Goal: Information Seeking & Learning: Learn about a topic

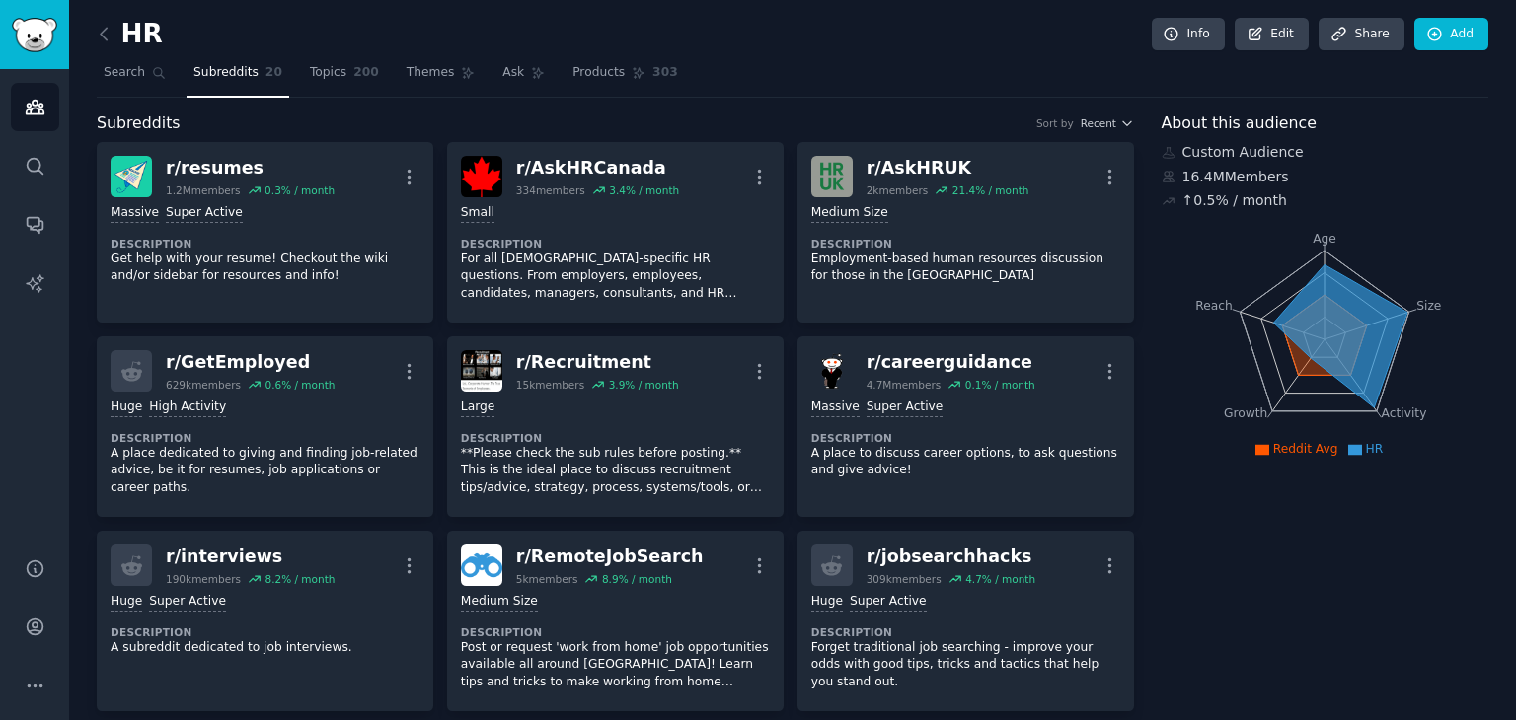
click at [114, 33] on link at bounding box center [109, 35] width 25 height 32
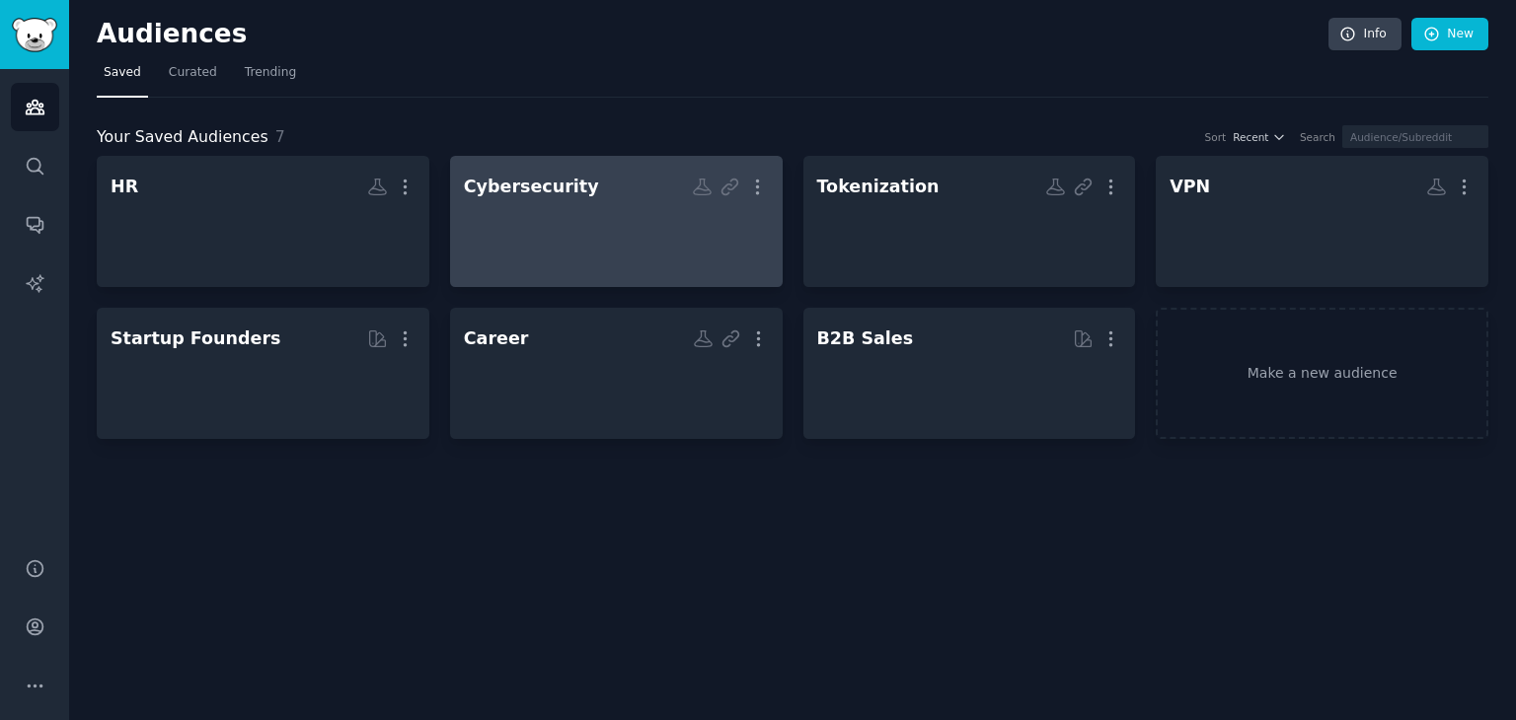
click at [616, 192] on h2 "Cybersecurity Custom Audience More" at bounding box center [616, 187] width 305 height 35
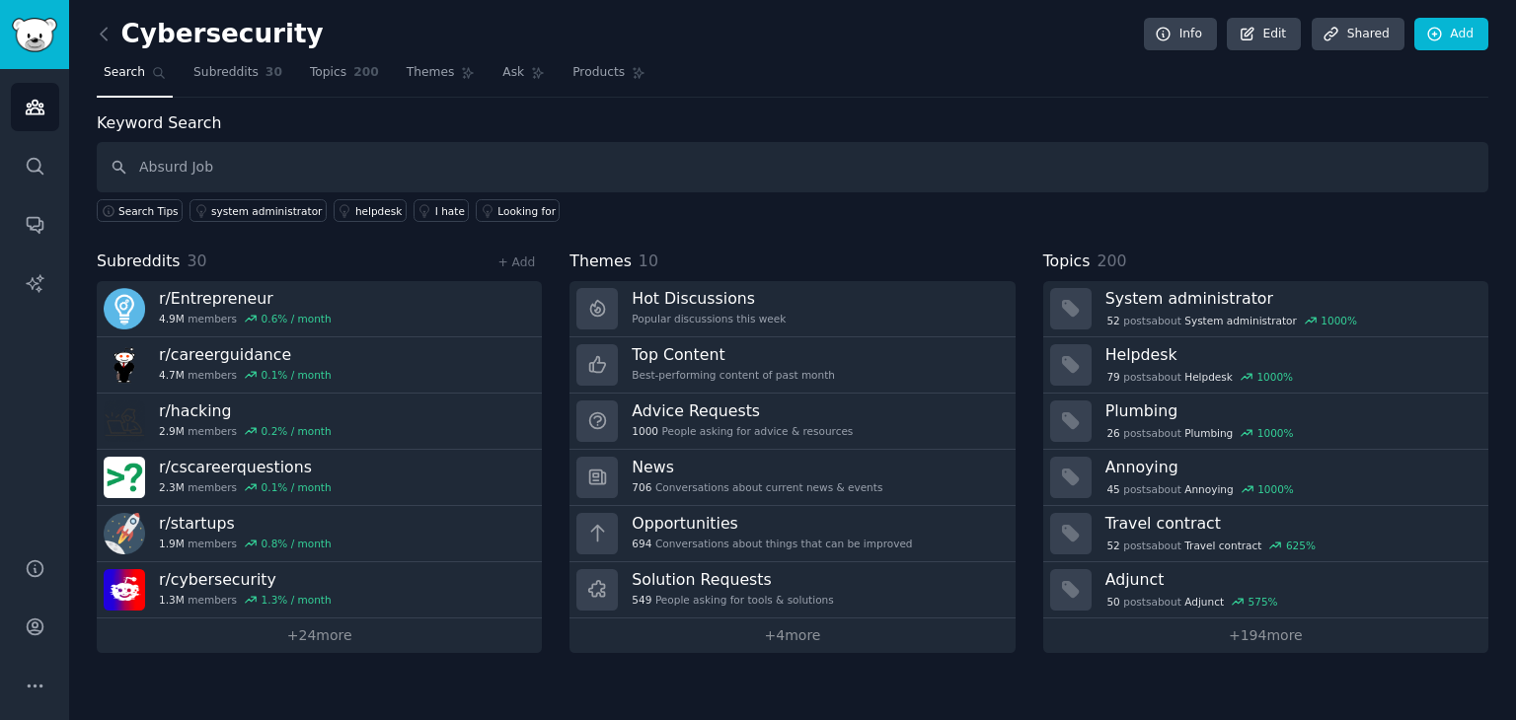
type input "Absurd Job"
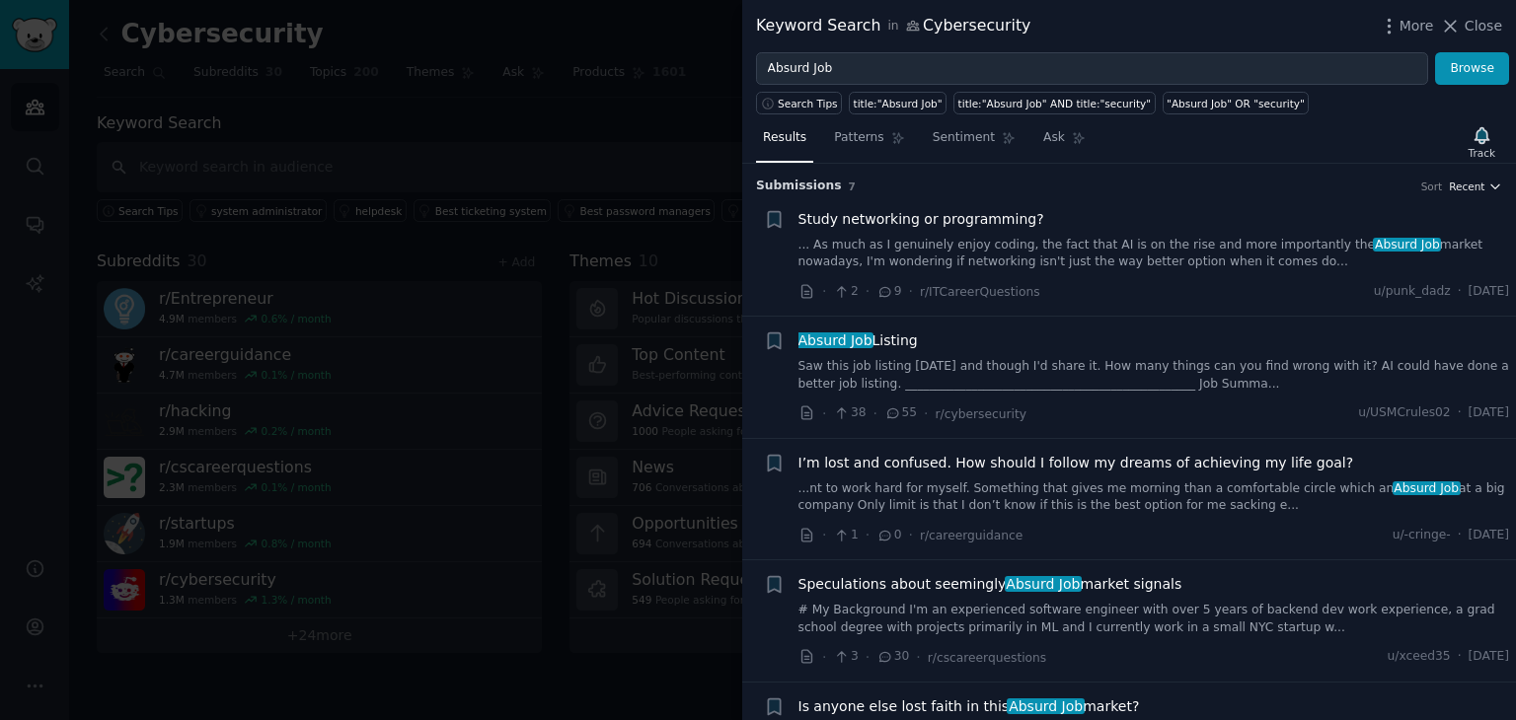
click at [1477, 180] on span "Recent" at bounding box center [1467, 187] width 36 height 14
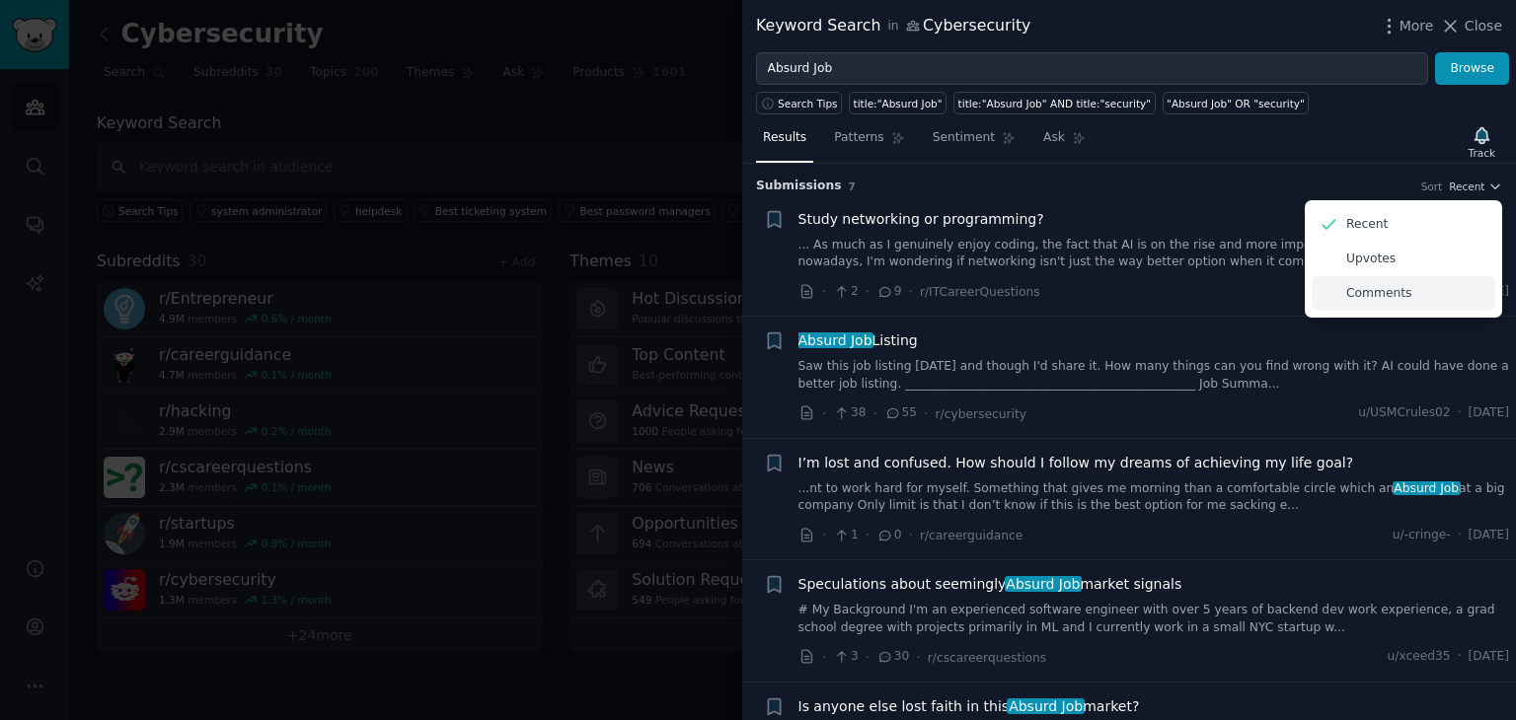
click at [1446, 284] on div "Comments" at bounding box center [1404, 293] width 184 height 35
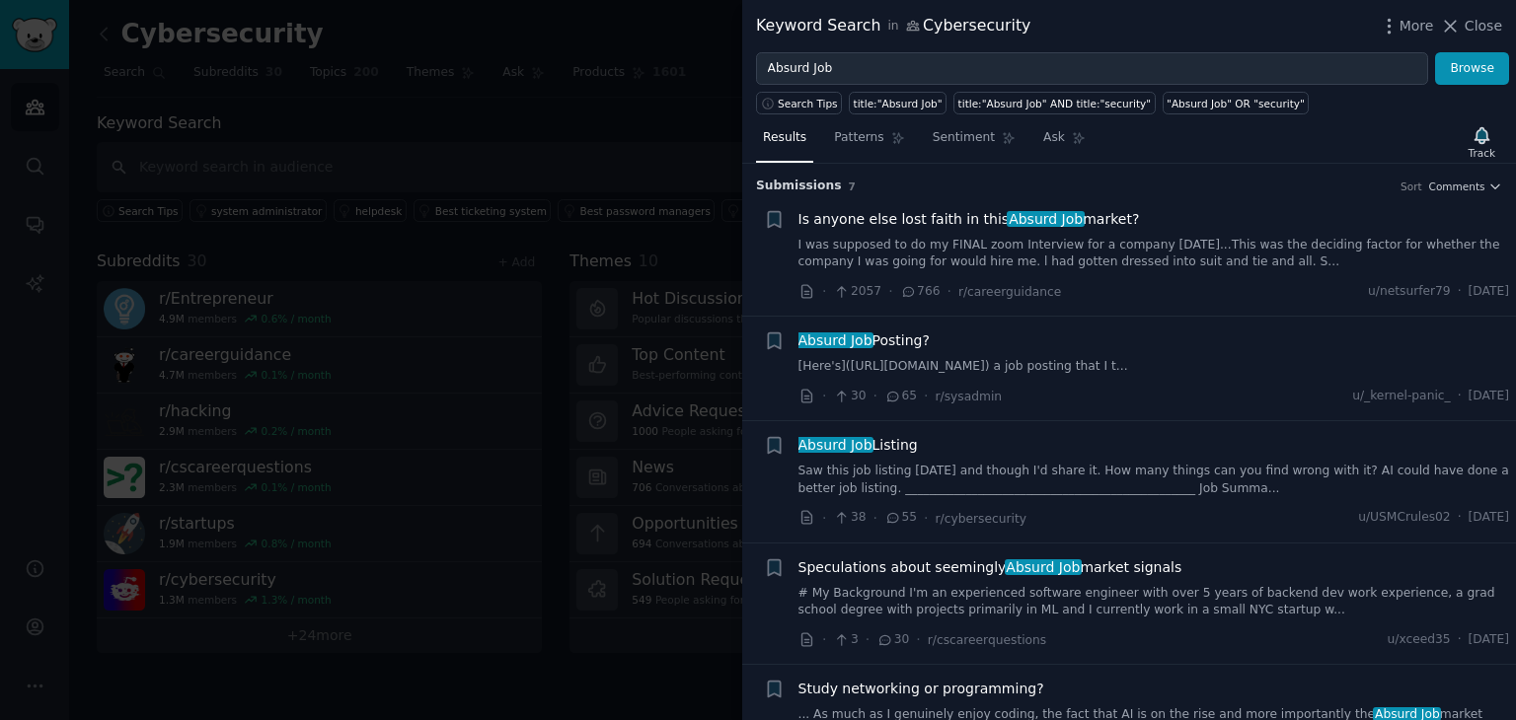
click at [1262, 240] on link "I was supposed to do my FINAL zoom Interview for a company [DATE]...This was th…" at bounding box center [1154, 254] width 712 height 35
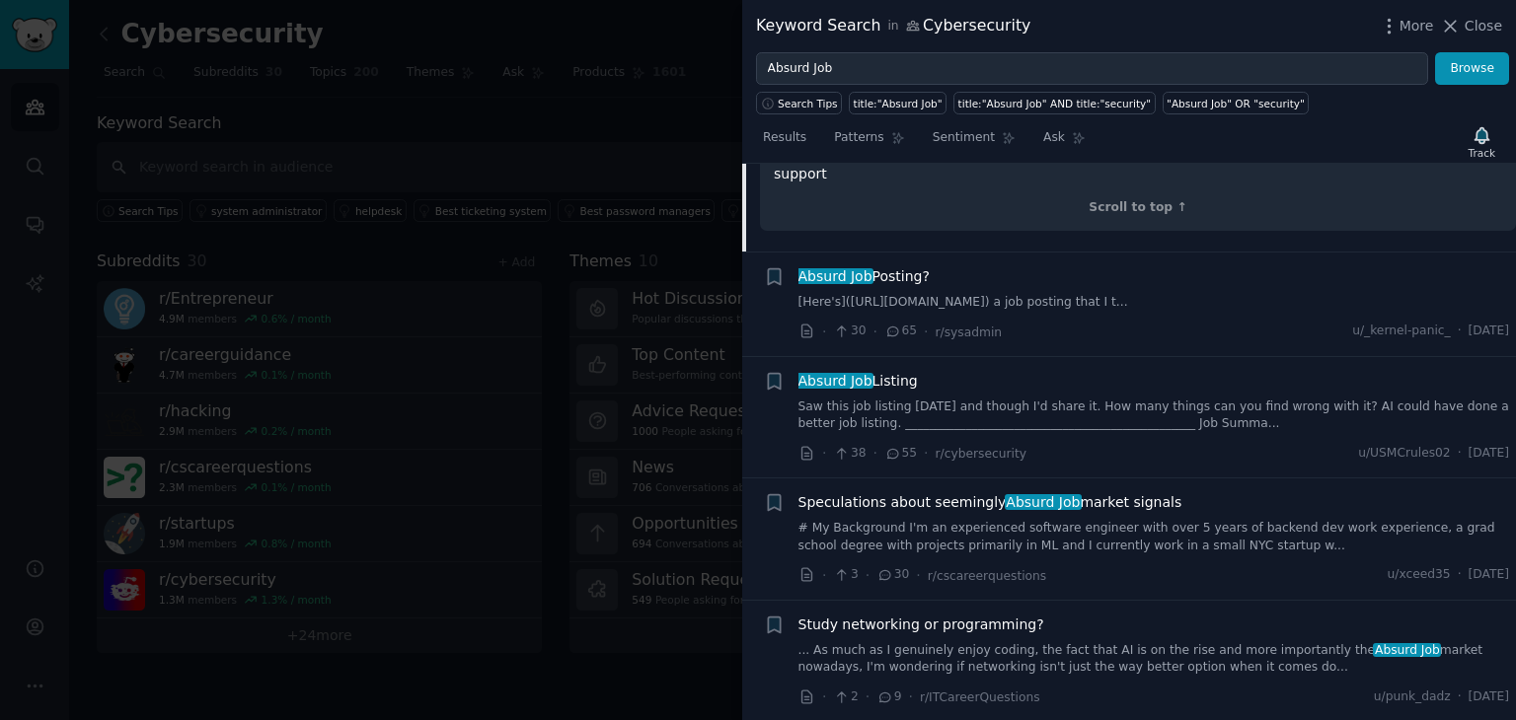
scroll to position [637, 0]
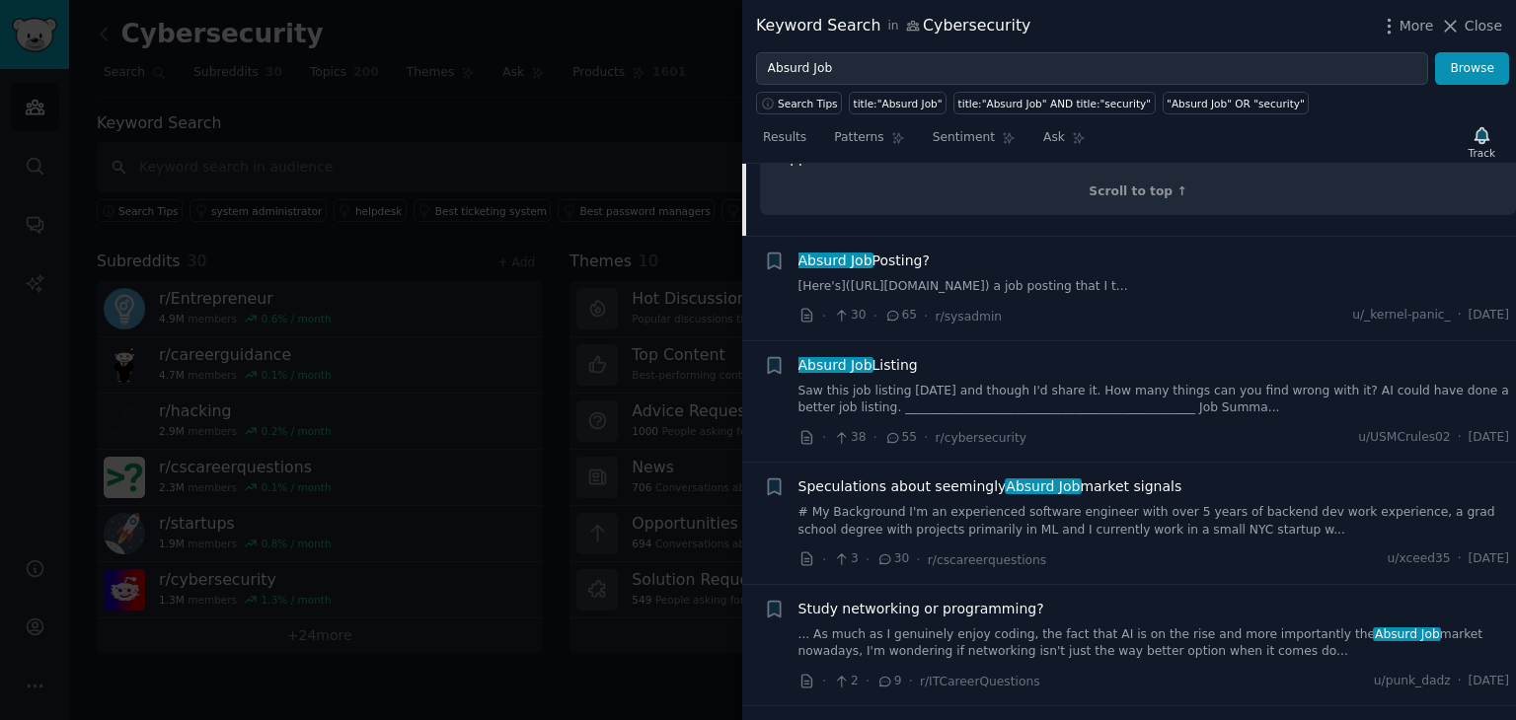
click at [1330, 387] on link "Saw this job listing [DATE] and though I'd share it. How many things can you fi…" at bounding box center [1154, 400] width 712 height 35
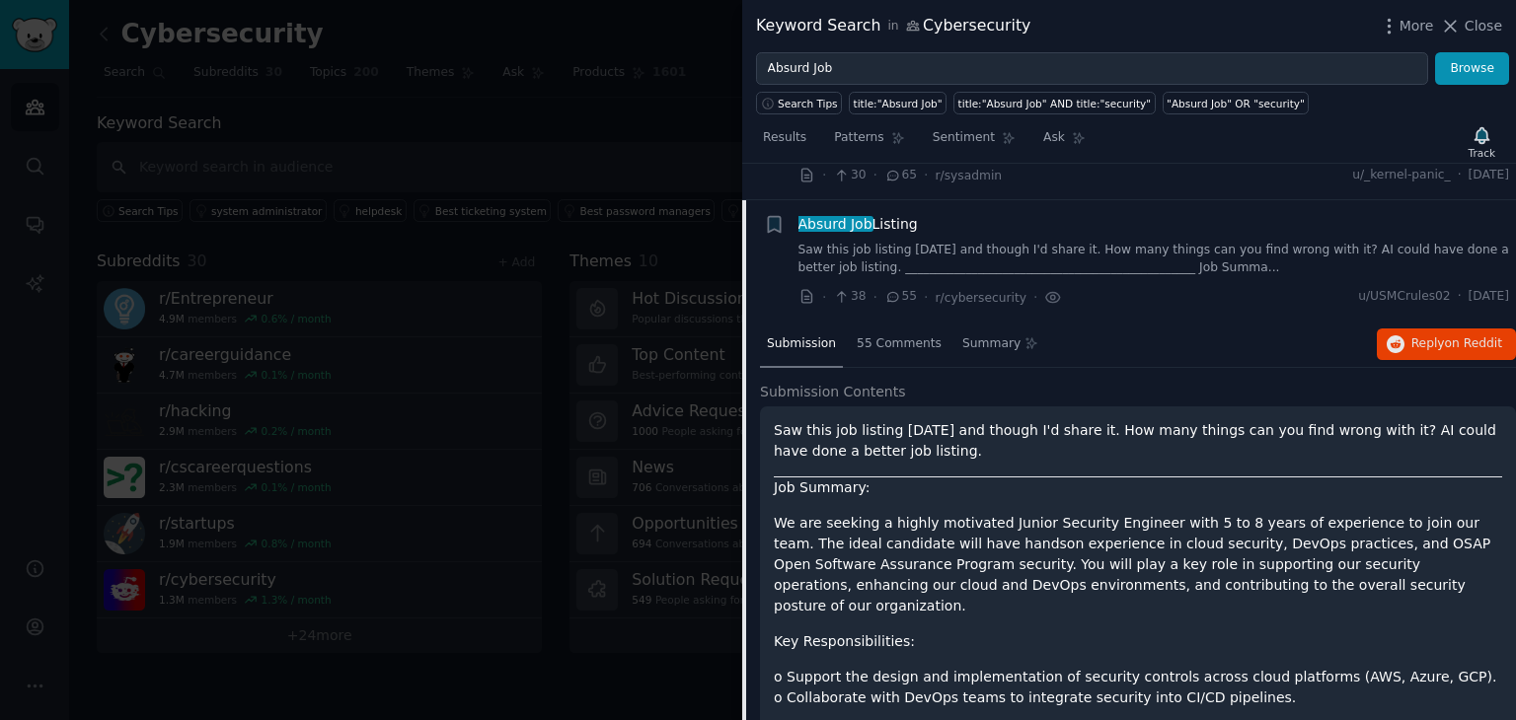
scroll to position [204, 0]
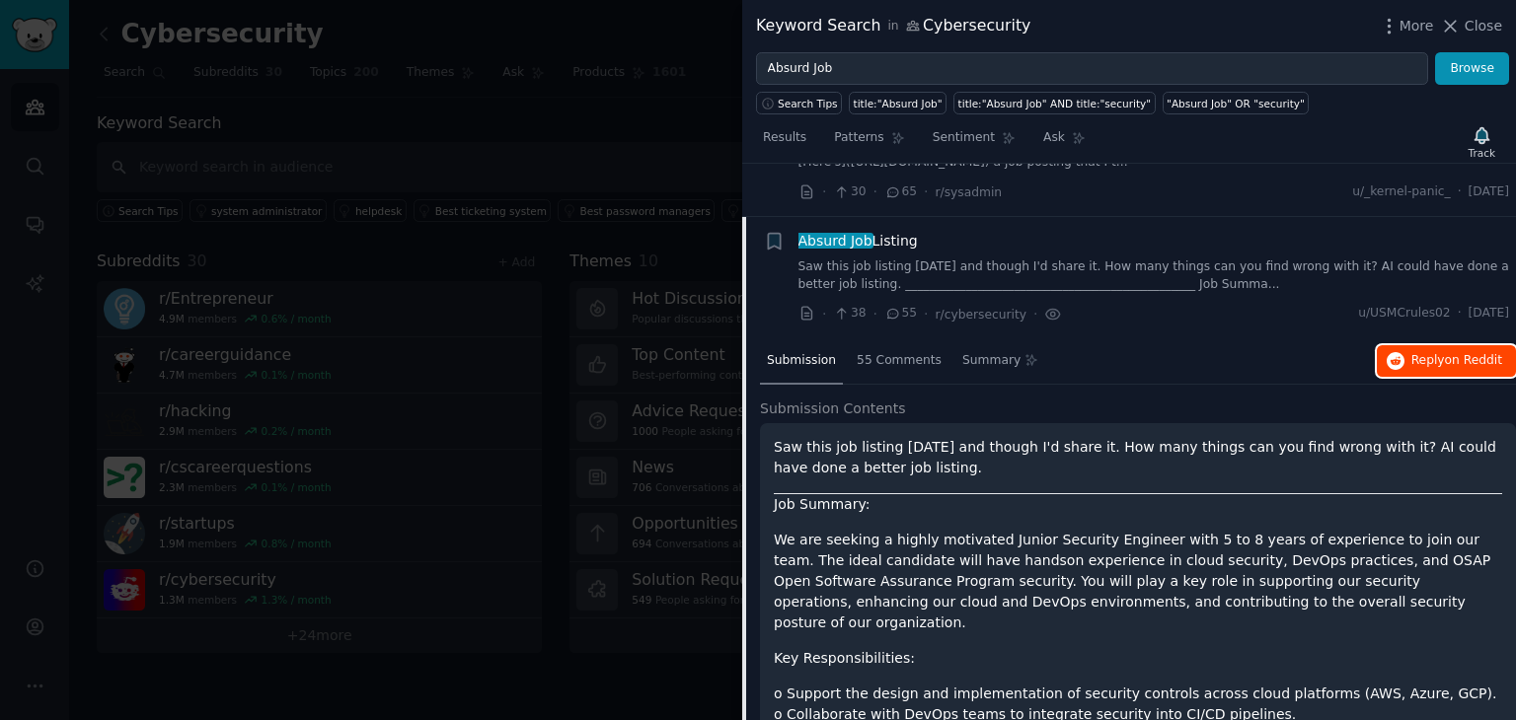
click at [1421, 370] on span "Reply on Reddit" at bounding box center [1456, 361] width 91 height 18
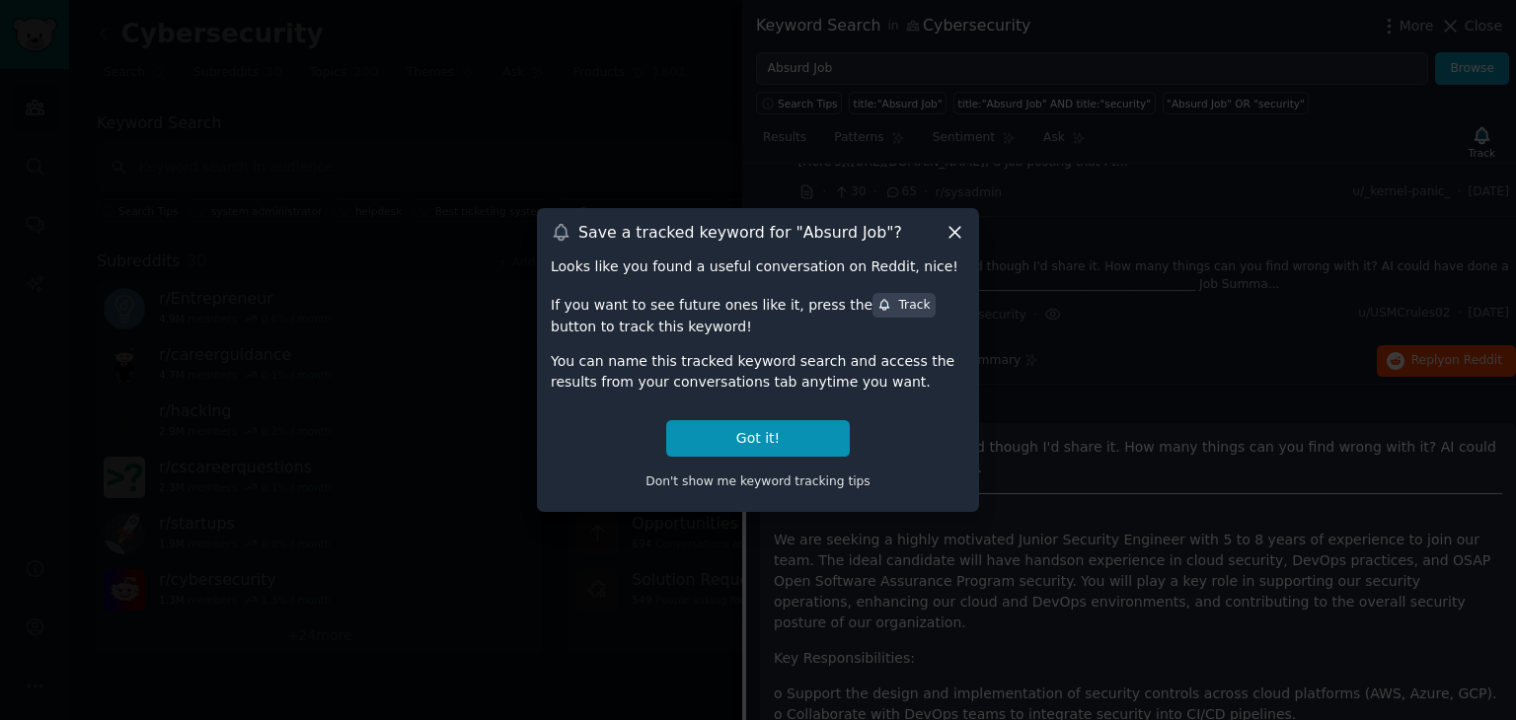
click at [962, 222] on icon at bounding box center [954, 232] width 21 height 21
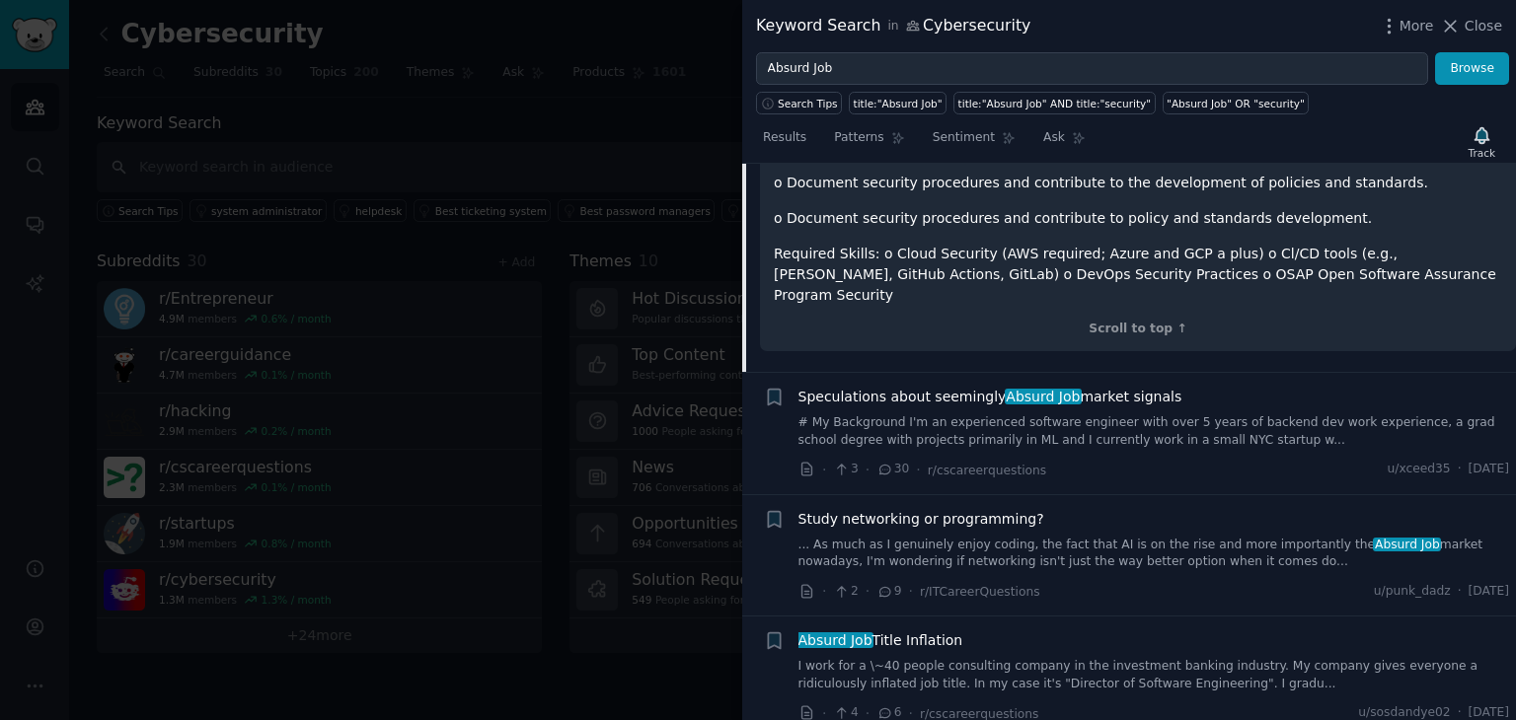
scroll to position [1010, 0]
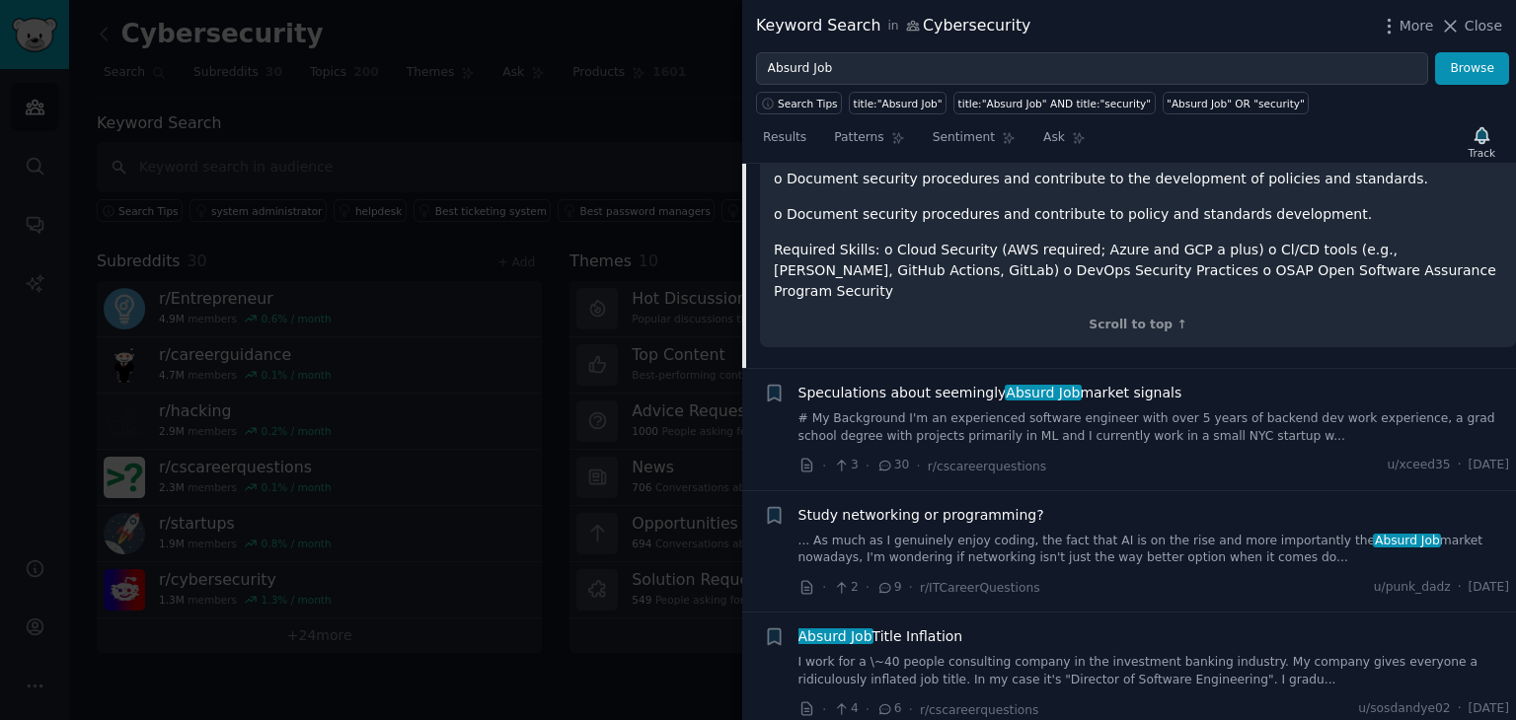
click at [1146, 411] on link "# My Background I'm an experienced software engineer with over 5 years of backe…" at bounding box center [1154, 428] width 712 height 35
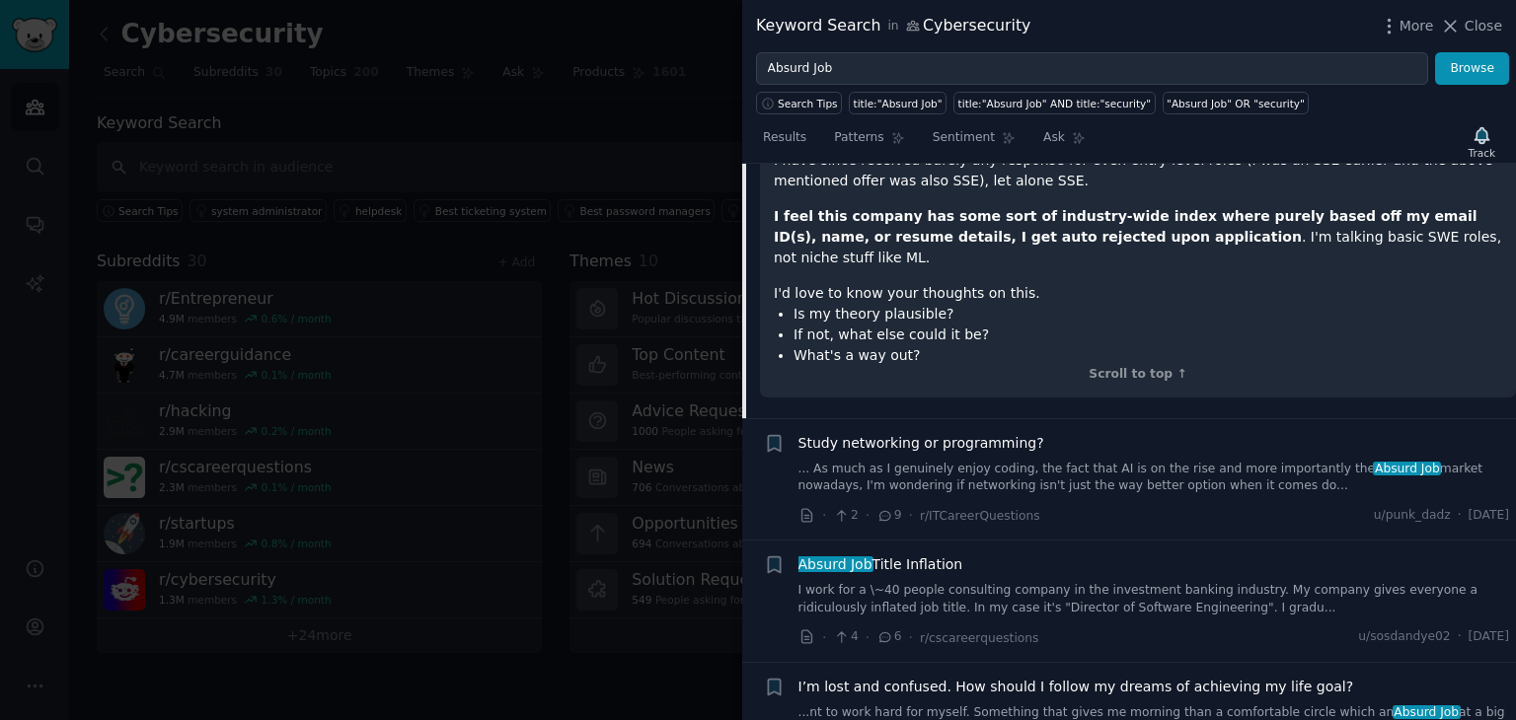
scroll to position [1236, 0]
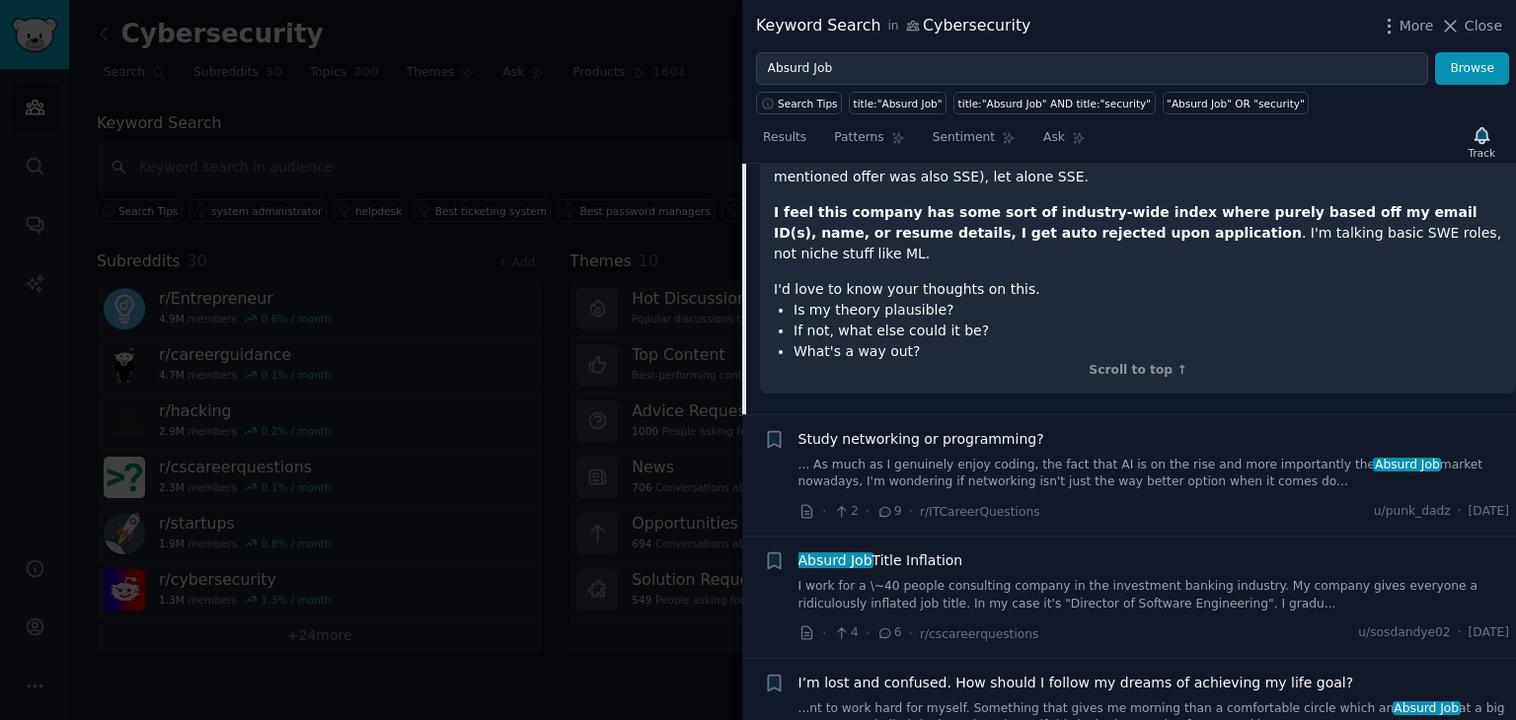
click at [1156, 457] on link "... As much as I genuinely enjoy coding, the fact that AI is on the rise and mo…" at bounding box center [1154, 474] width 712 height 35
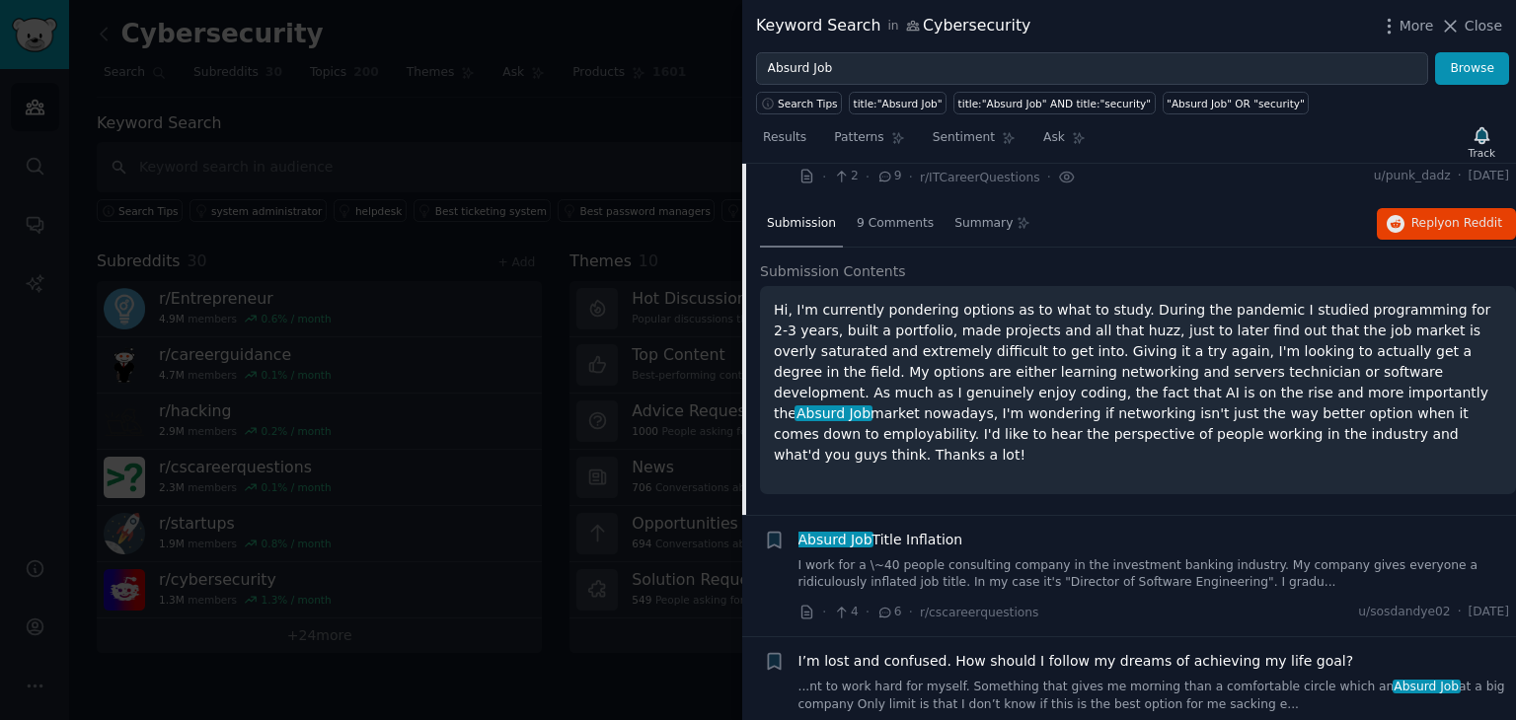
scroll to position [621, 0]
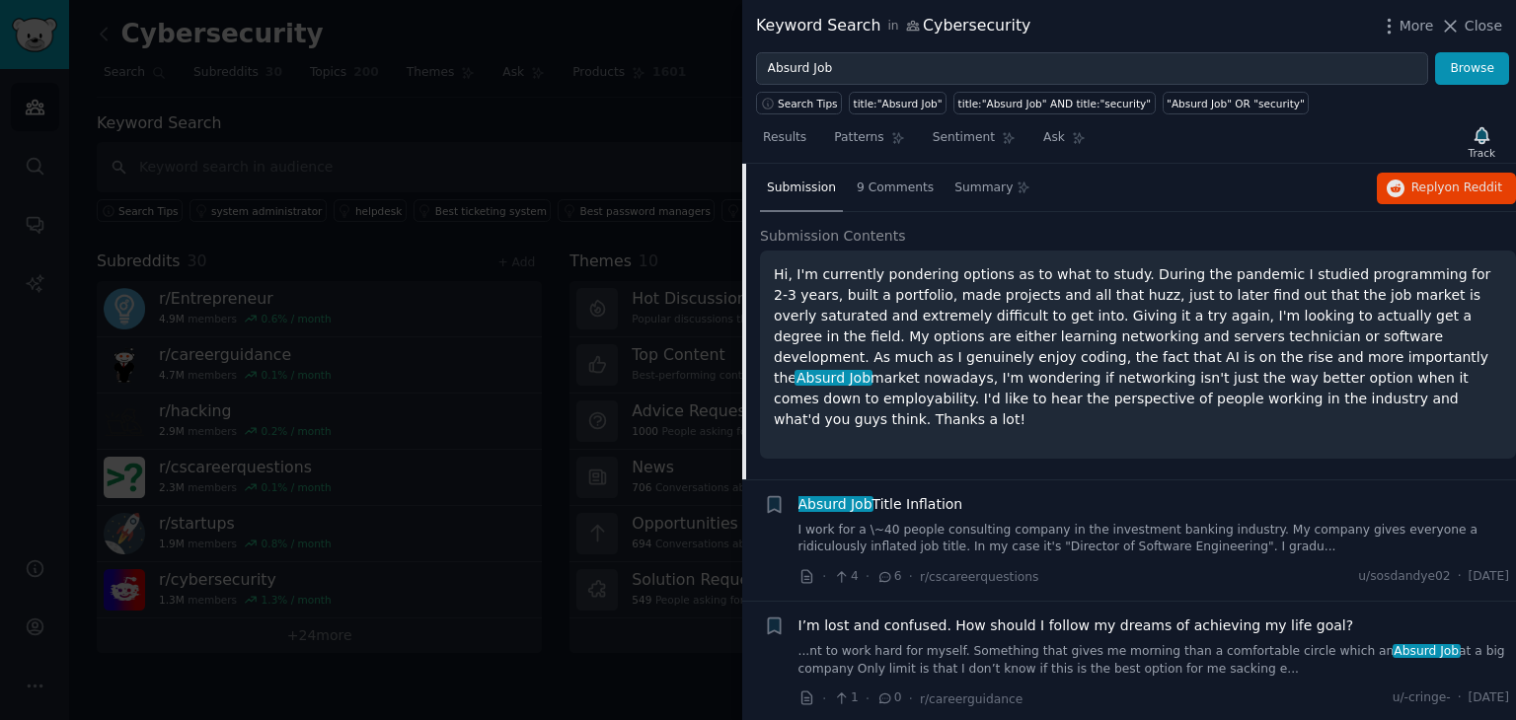
click at [580, 203] on div at bounding box center [758, 360] width 1516 height 720
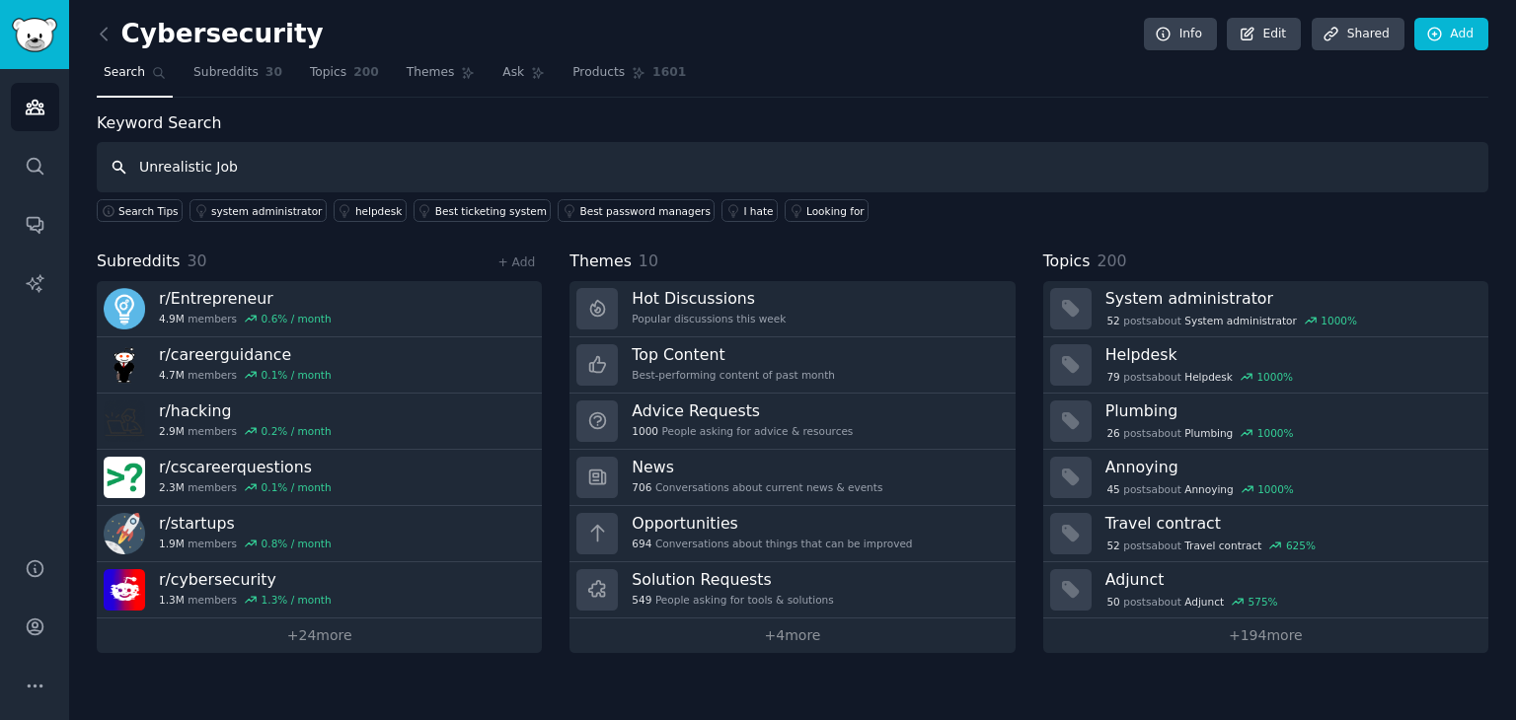
type input "Unrealistic Job"
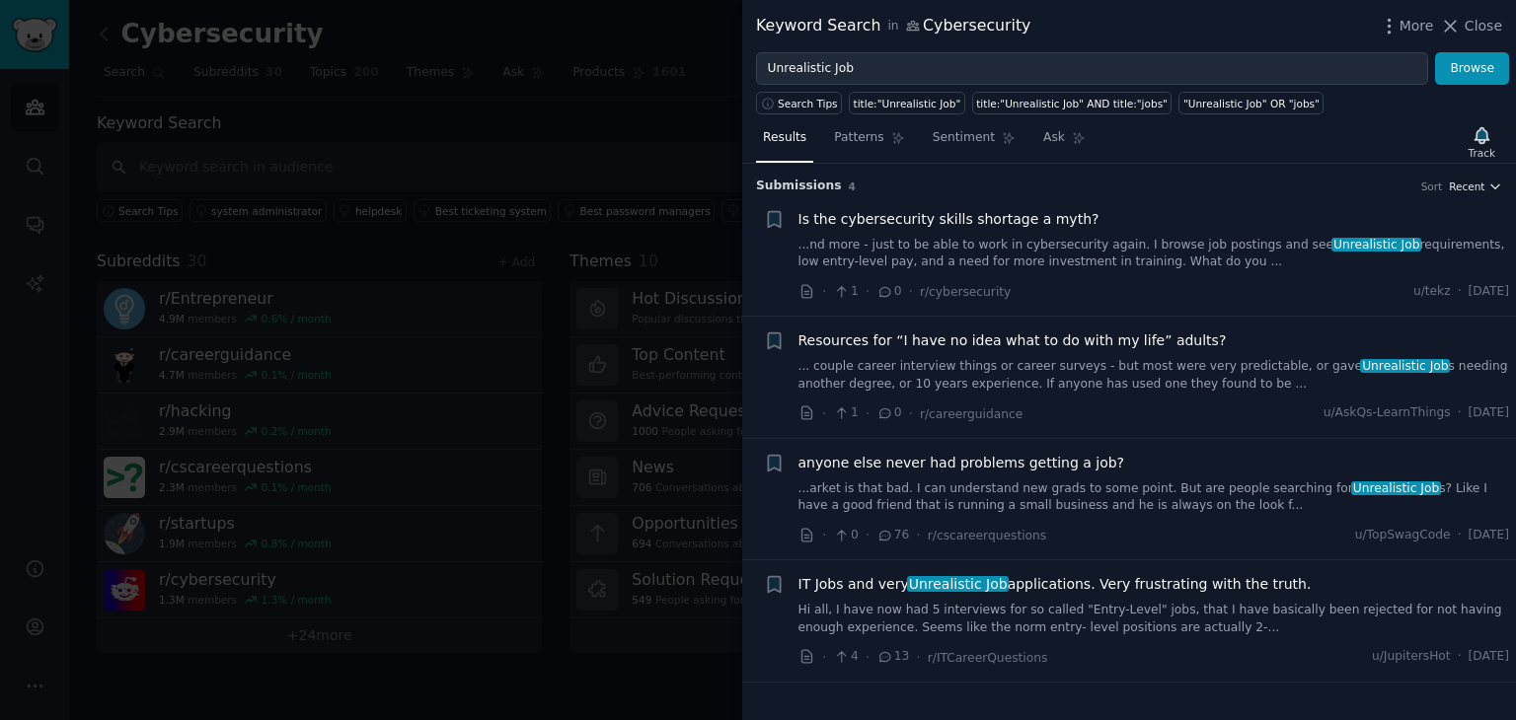
click at [1454, 186] on span "Recent" at bounding box center [1467, 187] width 36 height 14
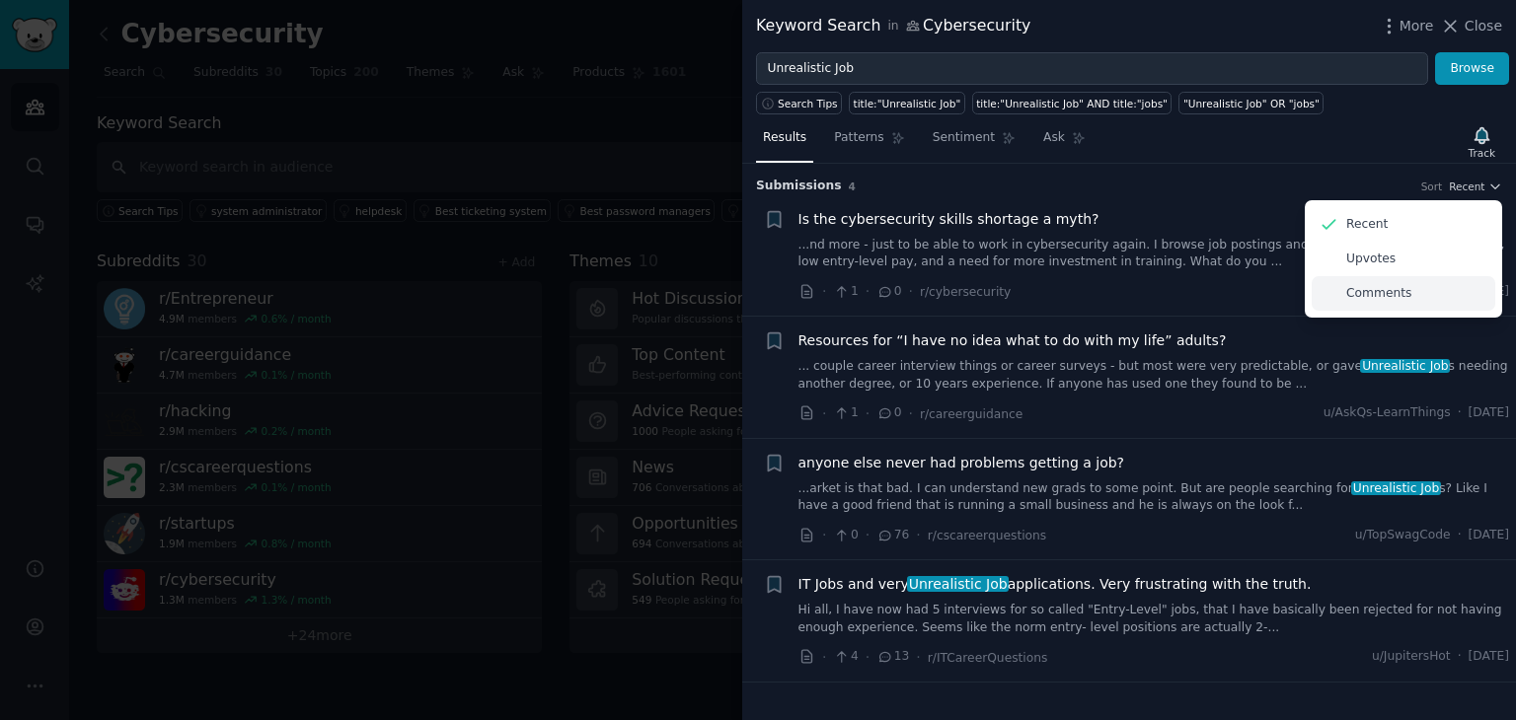
click at [1398, 297] on p "Comments" at bounding box center [1378, 294] width 65 height 18
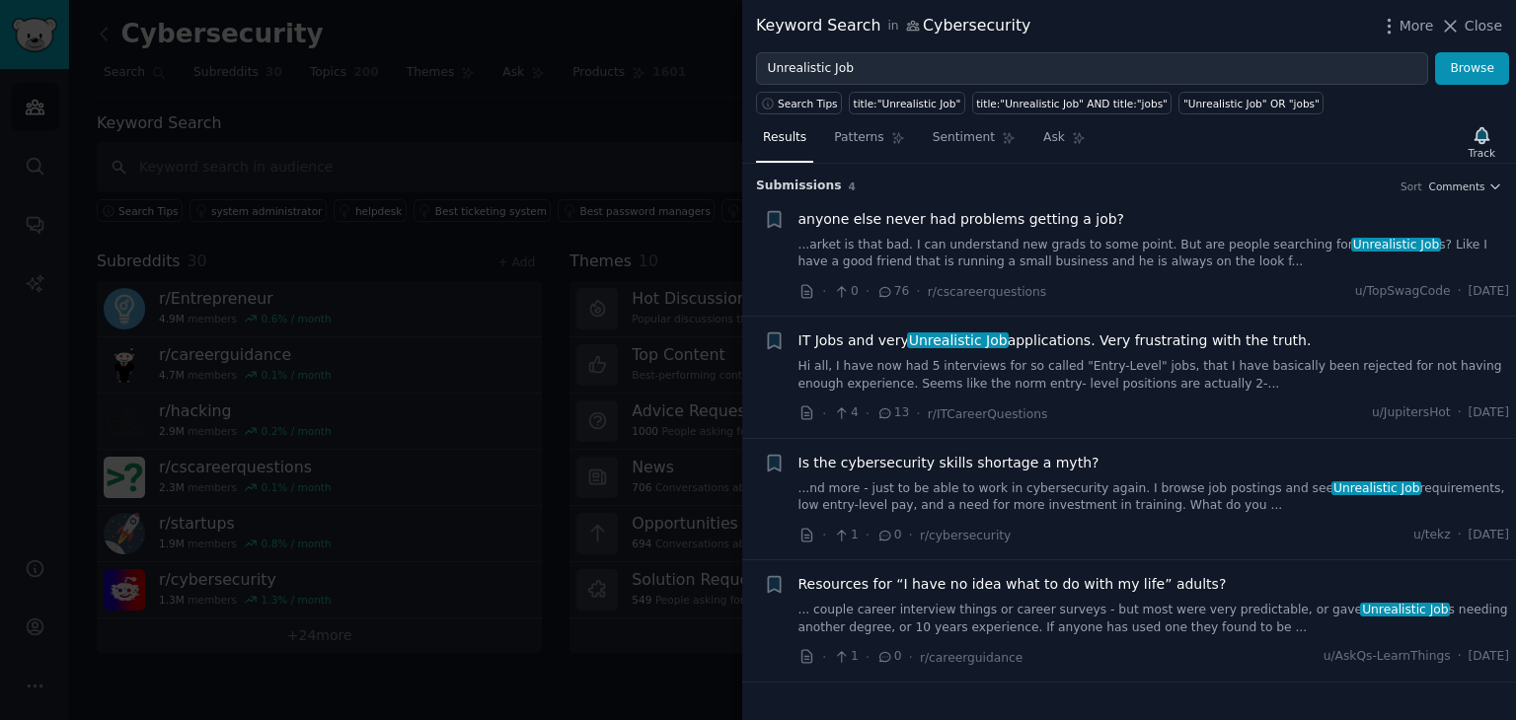
click at [643, 130] on div at bounding box center [758, 360] width 1516 height 720
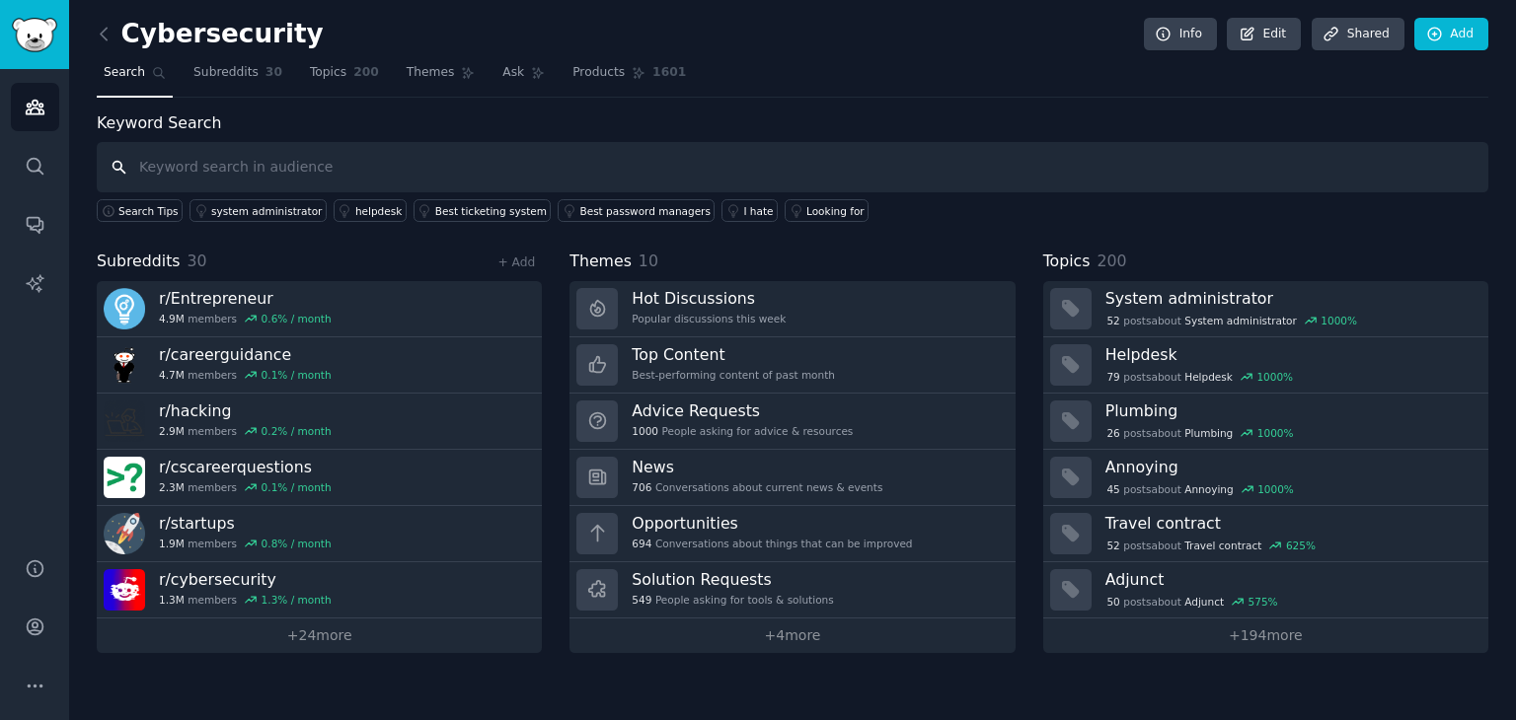
click at [517, 164] on input "text" at bounding box center [792, 167] width 1391 height 50
type input "Unreal"
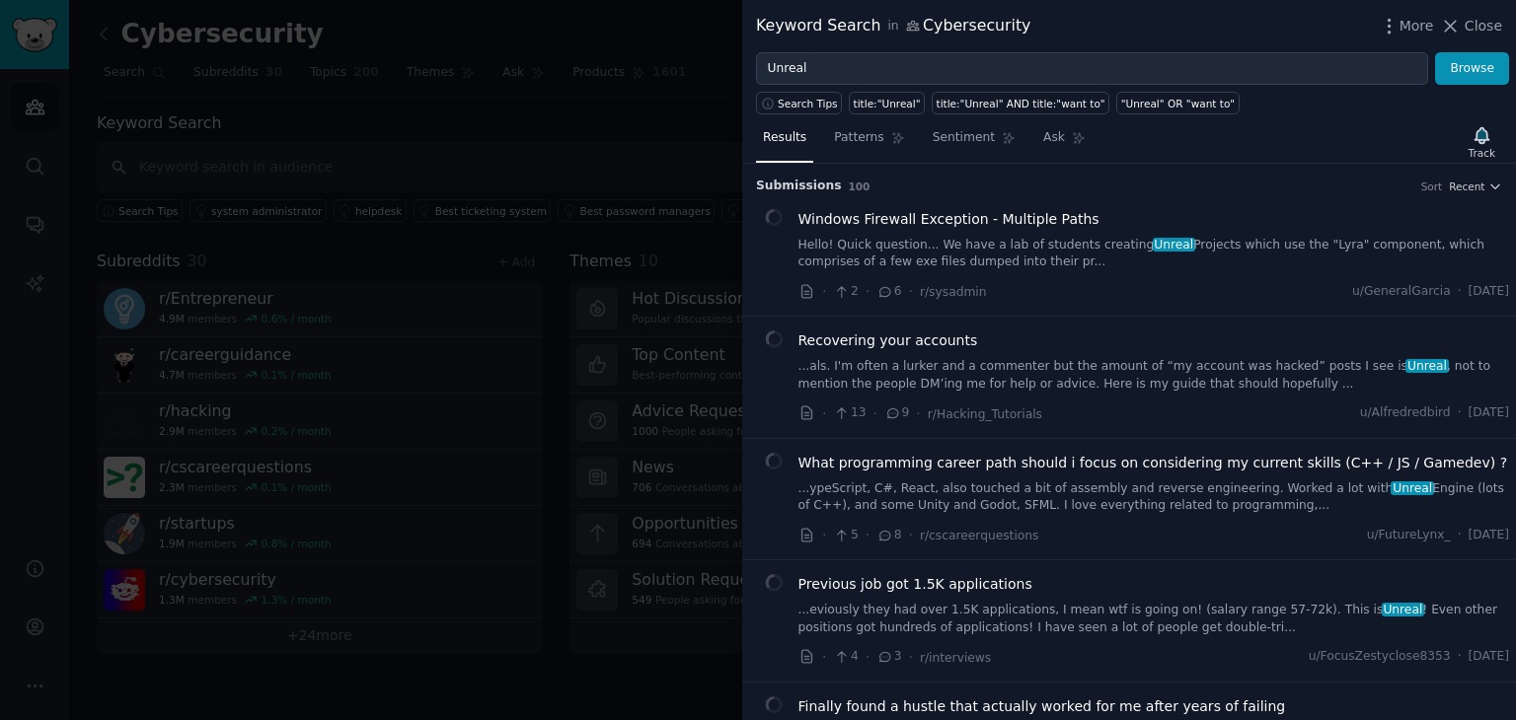
click at [1457, 184] on span "Recent" at bounding box center [1467, 187] width 36 height 14
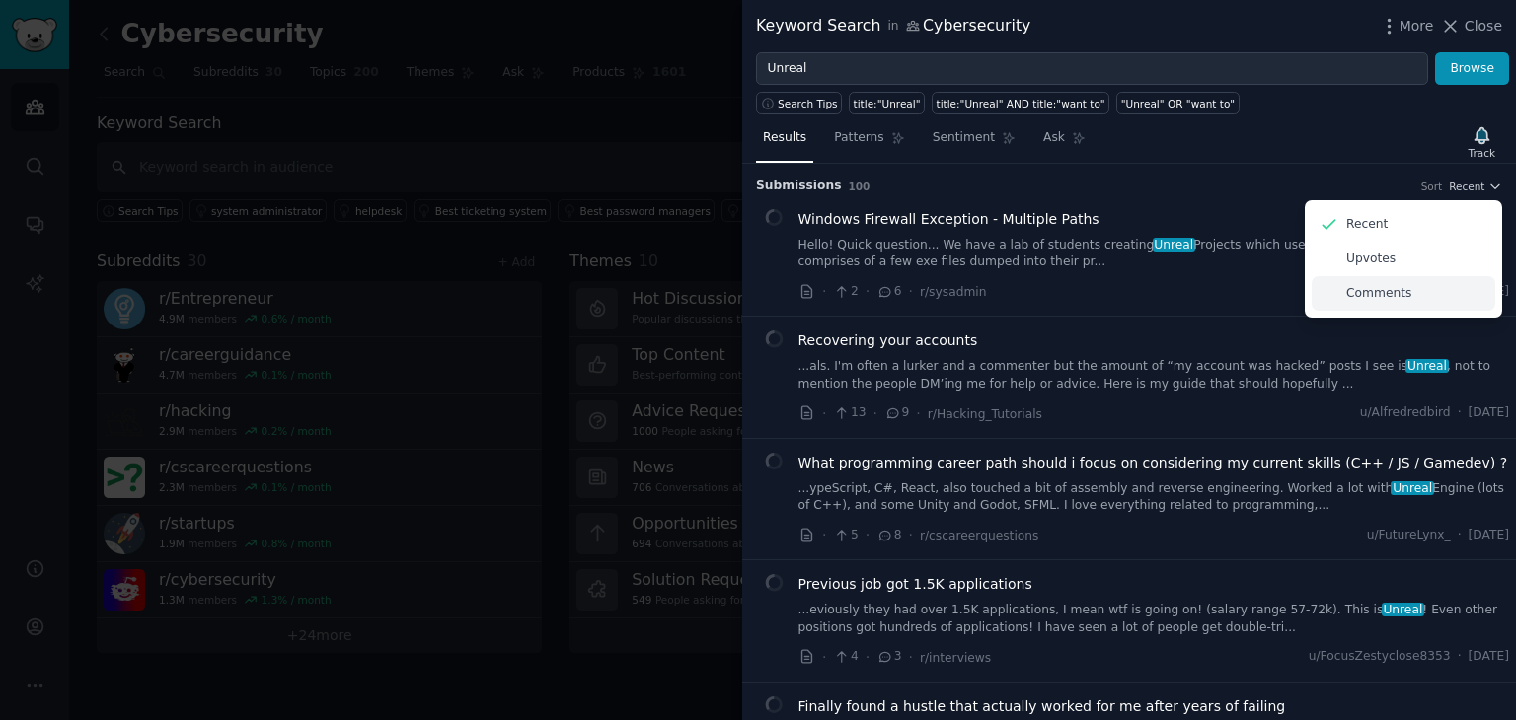
click at [1435, 293] on div "Comments" at bounding box center [1404, 293] width 184 height 35
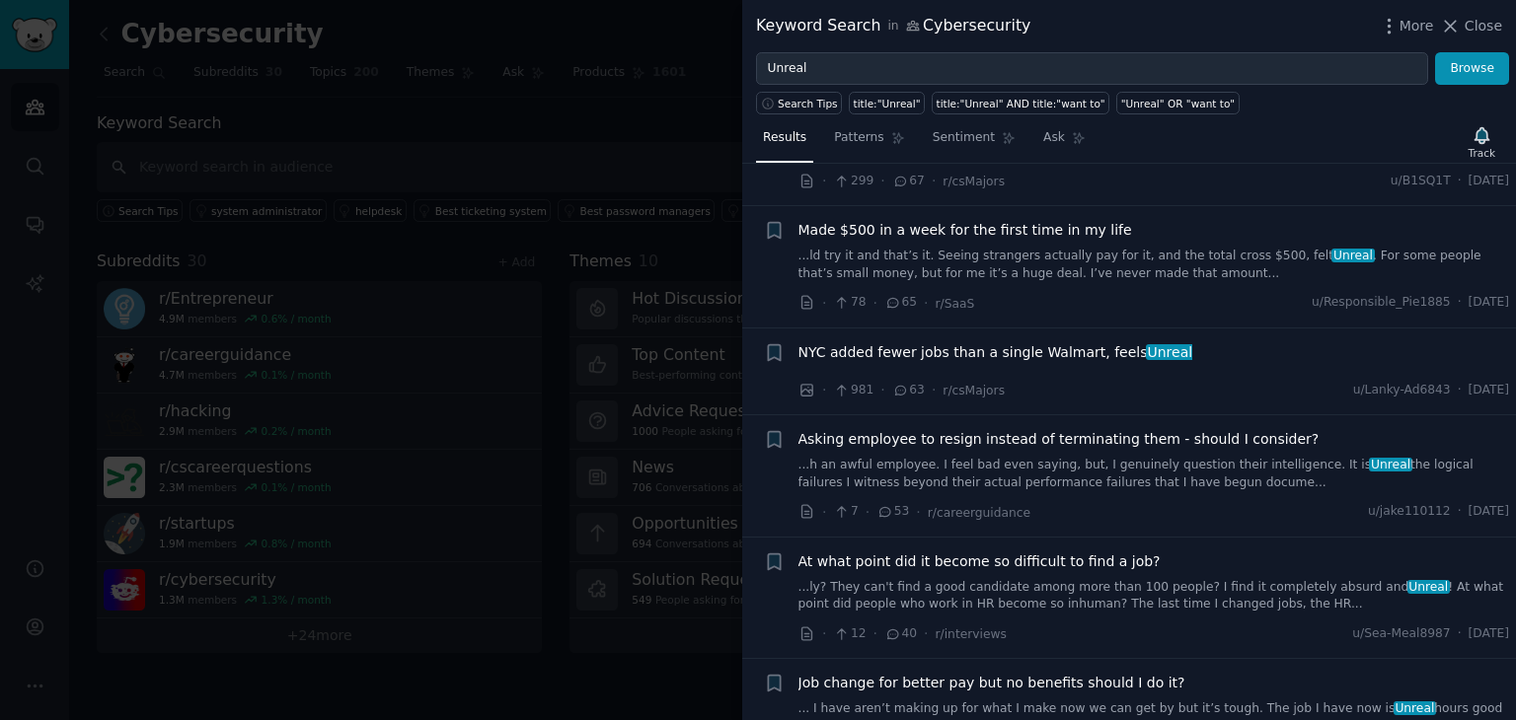
scroll to position [886, 0]
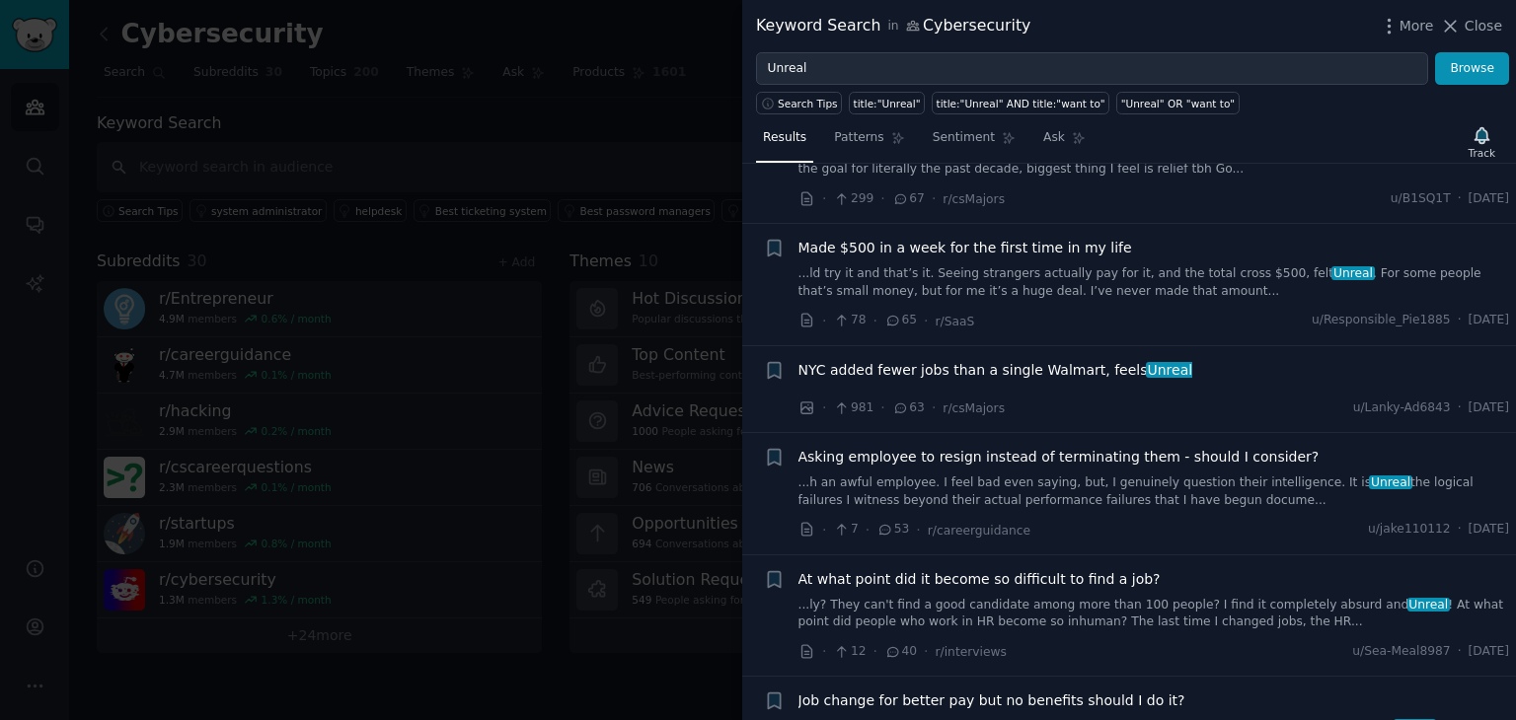
click at [517, 145] on div at bounding box center [758, 360] width 1516 height 720
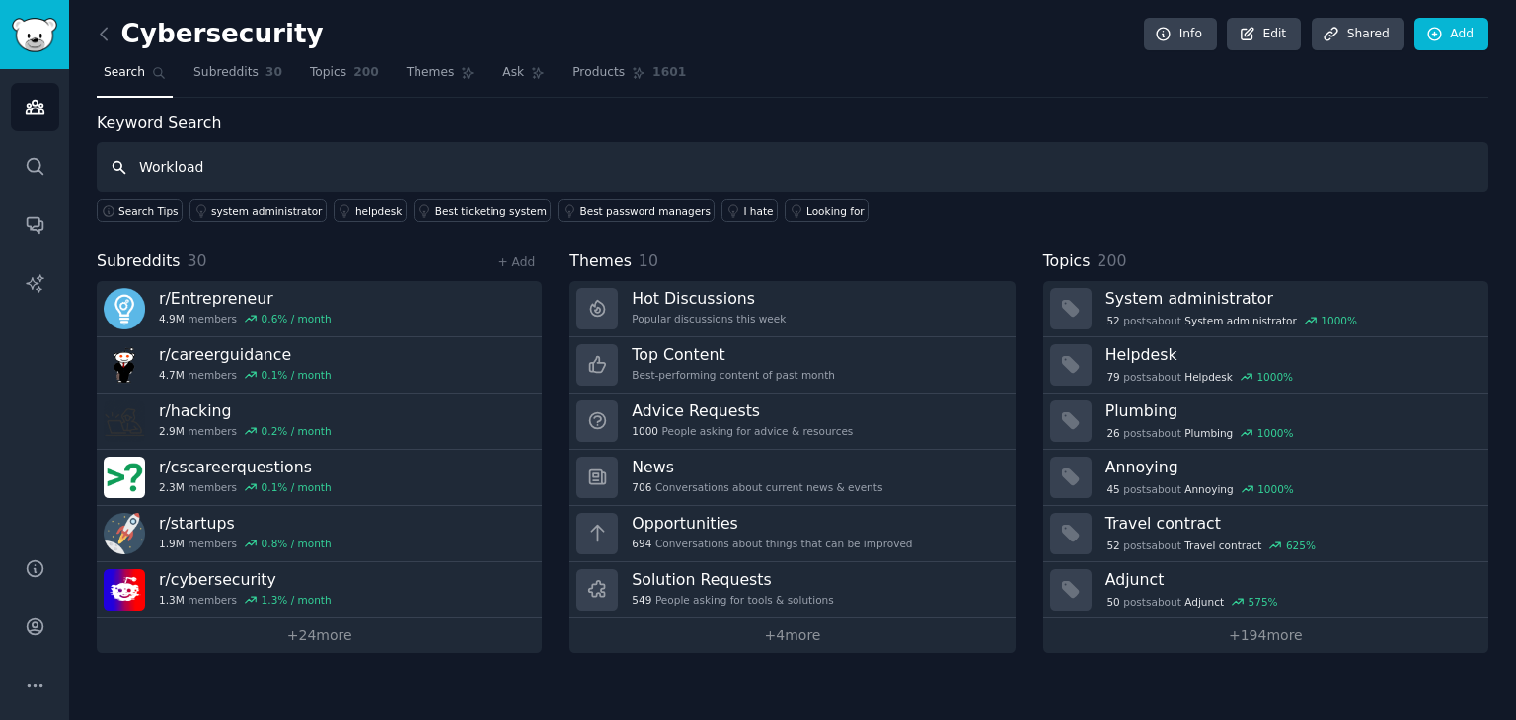
type input "Workload"
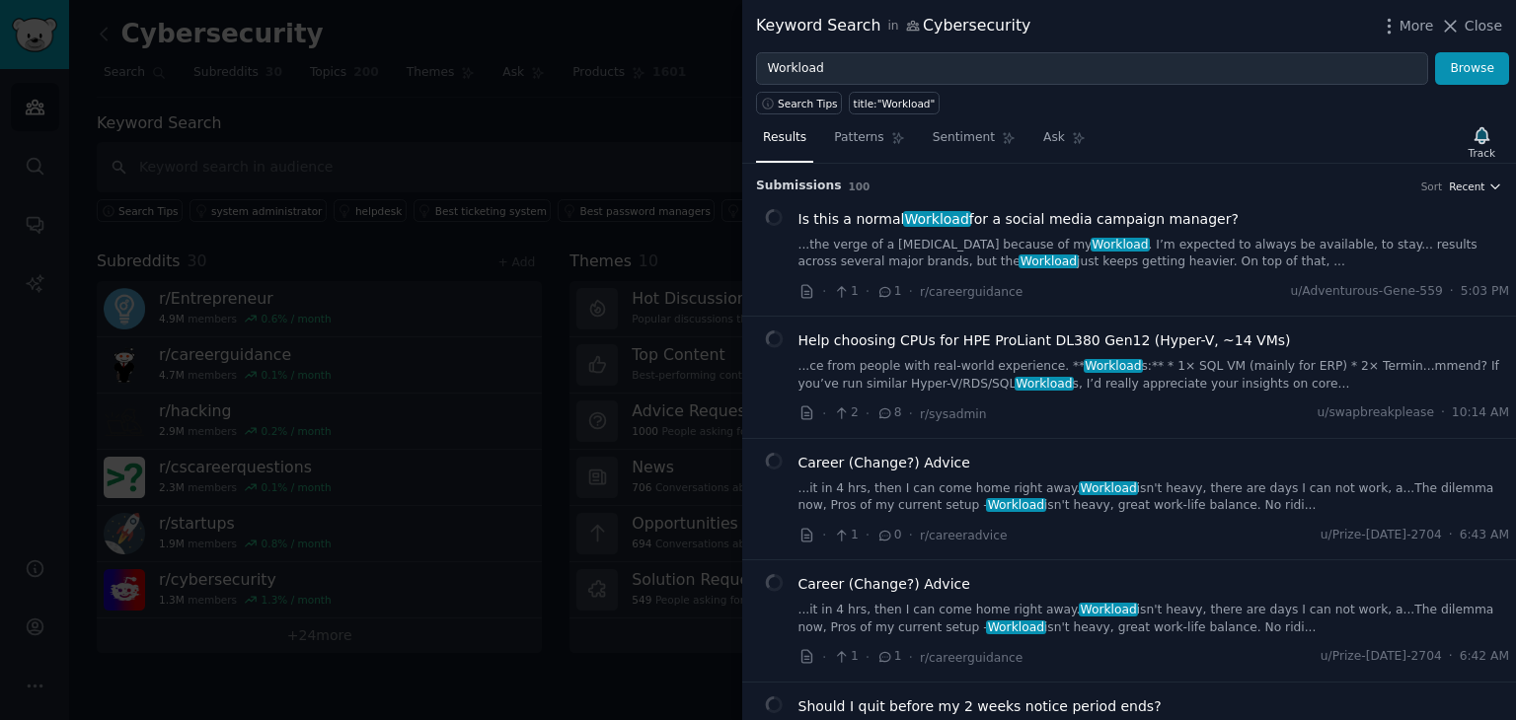
click at [1463, 188] on span "Recent" at bounding box center [1467, 187] width 36 height 14
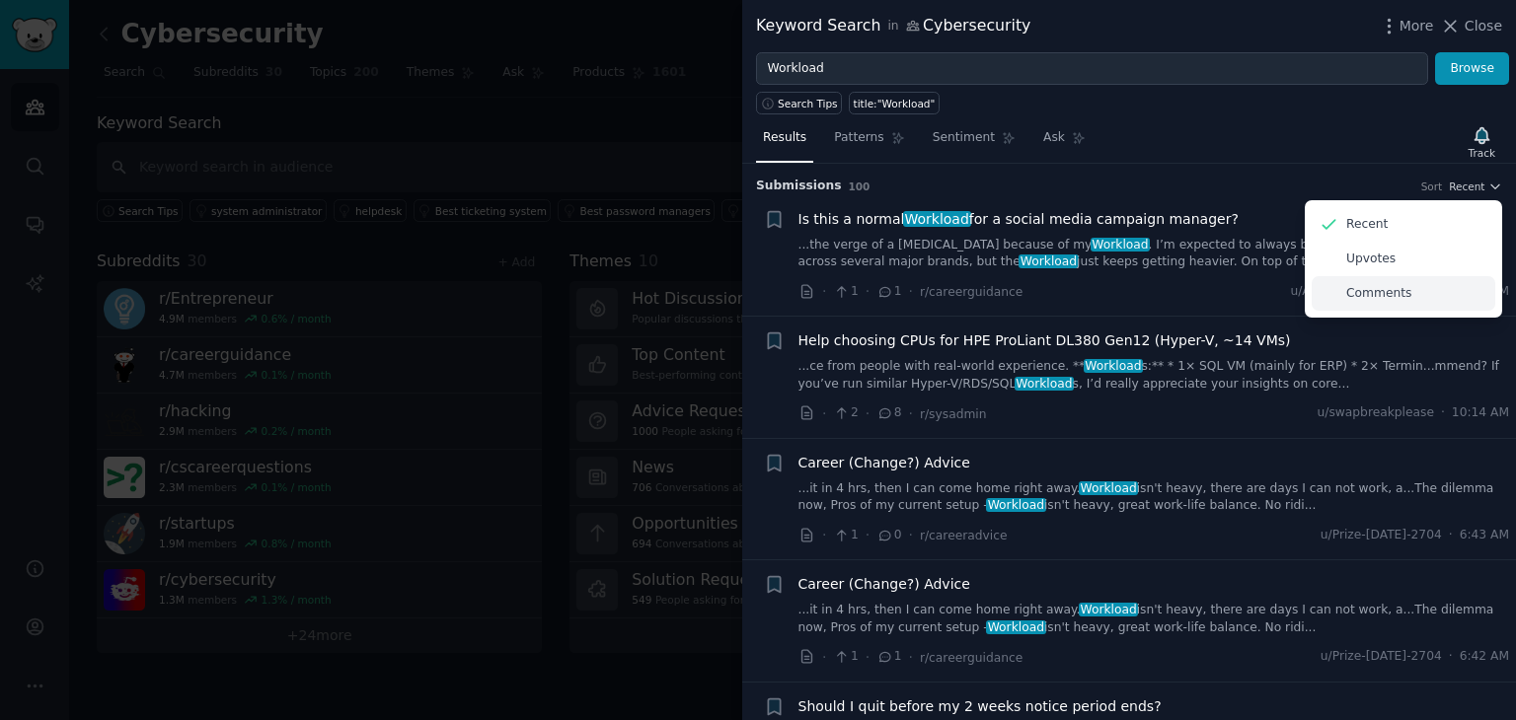
click at [1410, 297] on div "Comments" at bounding box center [1404, 293] width 184 height 35
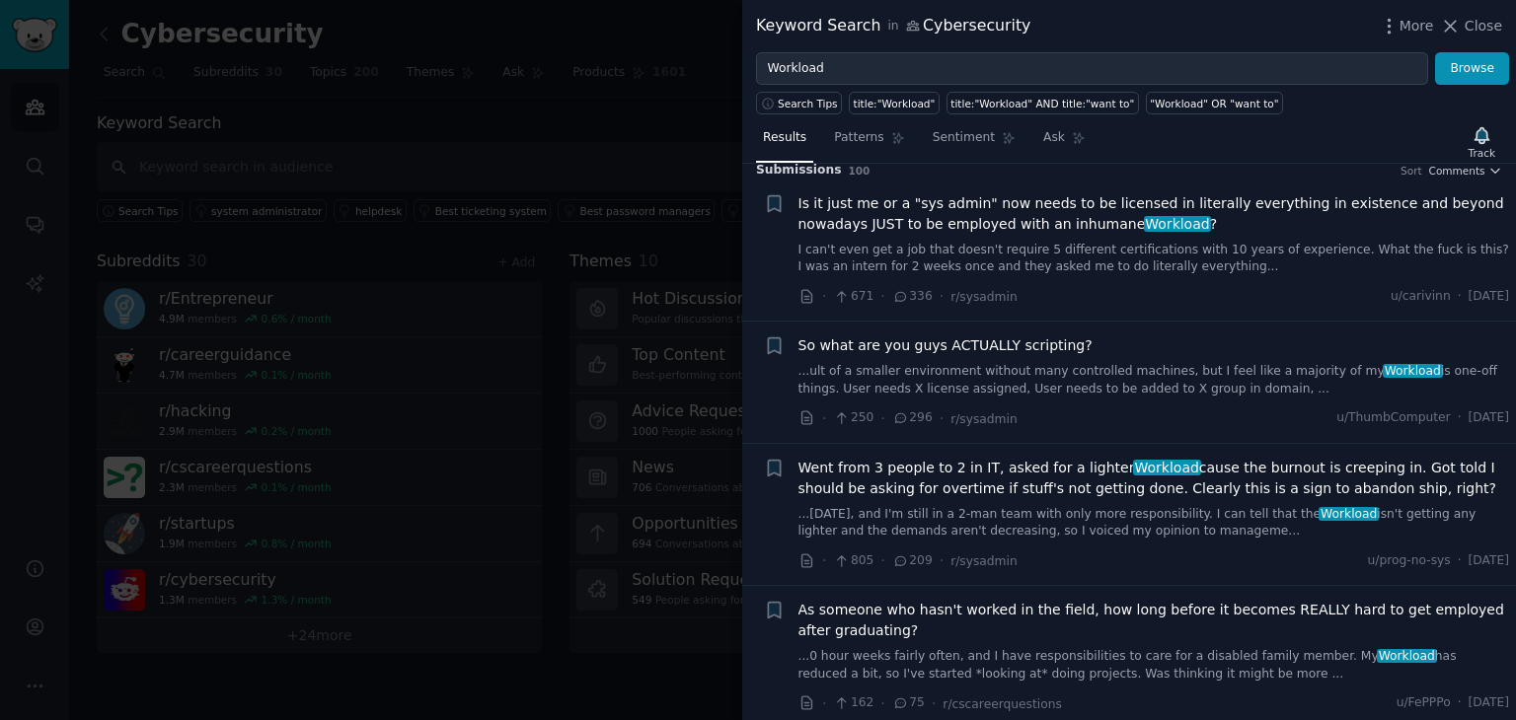
scroll to position [19, 0]
